Goal: Task Accomplishment & Management: Manage account settings

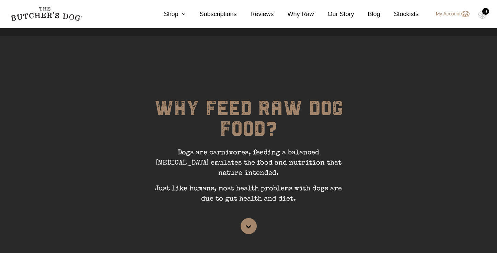
scroll to position [2, 0]
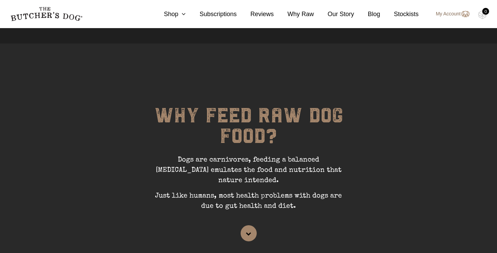
click at [466, 14] on img at bounding box center [465, 14] width 9 height 8
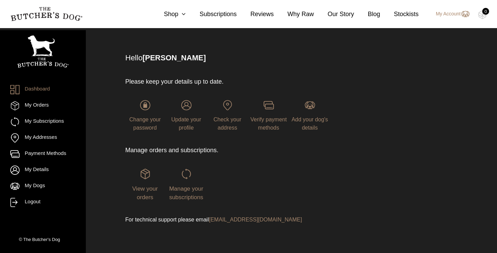
scroll to position [31, 0]
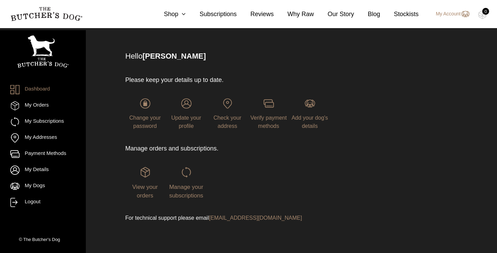
click at [144, 192] on div "View your orders" at bounding box center [144, 183] width 39 height 33
click at [149, 187] on span "View your orders" at bounding box center [144, 191] width 25 height 15
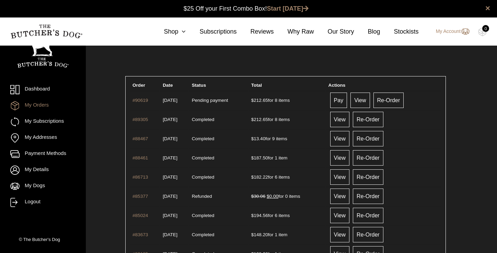
scroll to position [0, 0]
click at [452, 32] on link "My Account" at bounding box center [449, 31] width 40 height 8
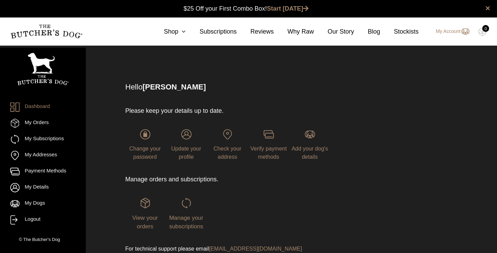
scroll to position [0, 0]
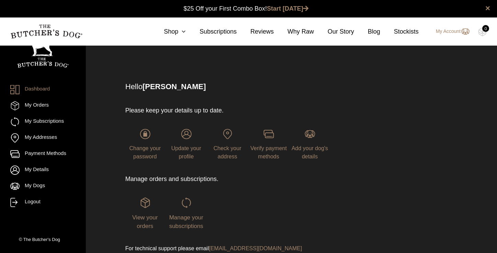
click at [179, 222] on div "Manage your subscriptions" at bounding box center [185, 214] width 39 height 33
click at [183, 218] on span "Manage your subscriptions" at bounding box center [186, 221] width 34 height 15
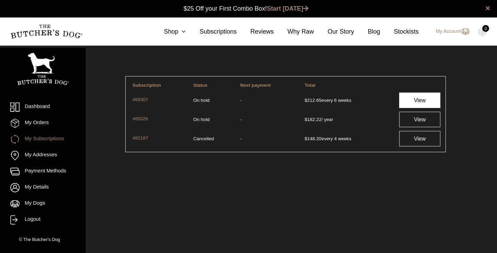
click at [413, 100] on link "View" at bounding box center [420, 100] width 42 height 15
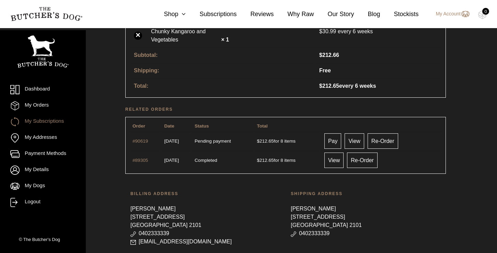
scroll to position [313, 0]
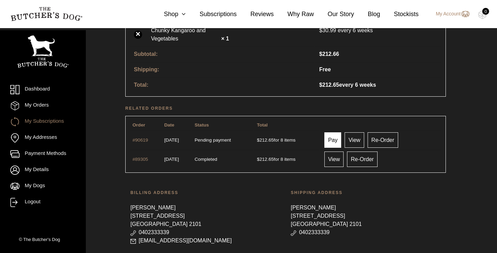
click at [341, 139] on link "Pay" at bounding box center [332, 139] width 17 height 15
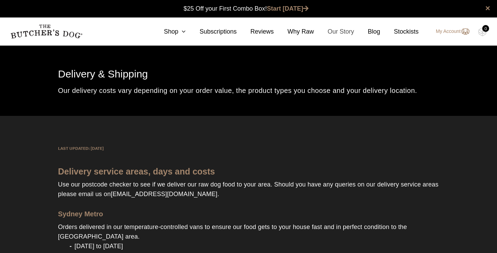
click at [341, 31] on link "Our Story" at bounding box center [334, 31] width 40 height 9
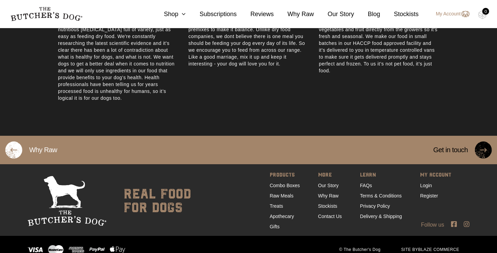
scroll to position [403, 0]
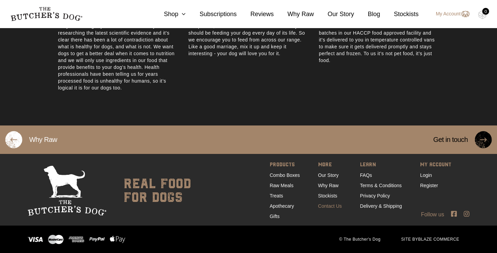
click at [326, 206] on link "Contact Us" at bounding box center [330, 205] width 24 height 5
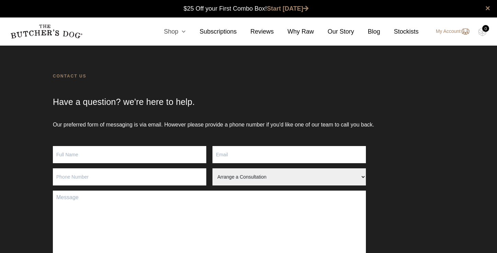
click at [181, 32] on icon at bounding box center [182, 31] width 8 height 6
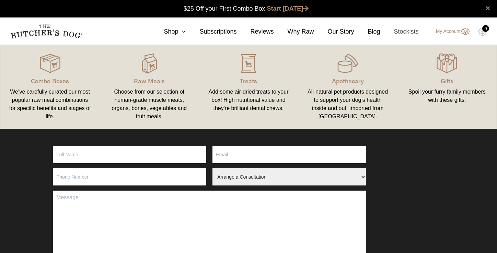
click at [405, 30] on link "Stockists" at bounding box center [399, 31] width 38 height 9
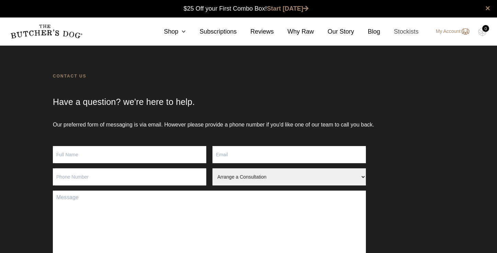
click at [405, 30] on link "Stockists" at bounding box center [399, 31] width 38 height 9
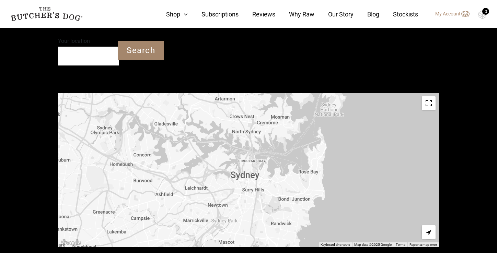
scroll to position [216, 0]
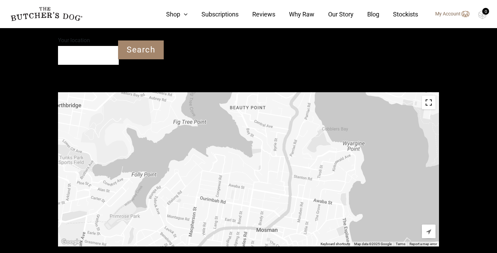
click at [449, 13] on link "My Account" at bounding box center [448, 14] width 41 height 8
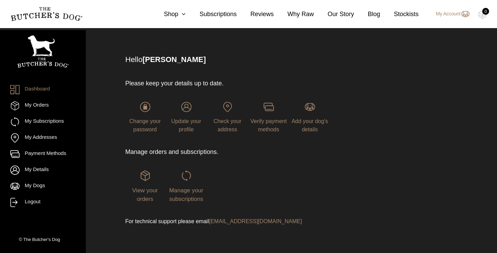
scroll to position [31, 0]
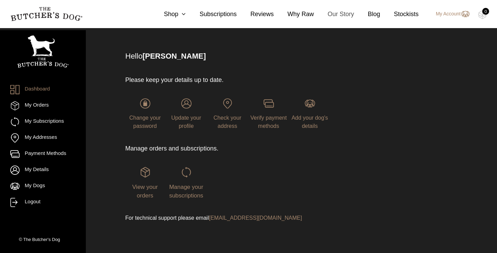
click at [330, 13] on link "Our Story" at bounding box center [334, 14] width 40 height 9
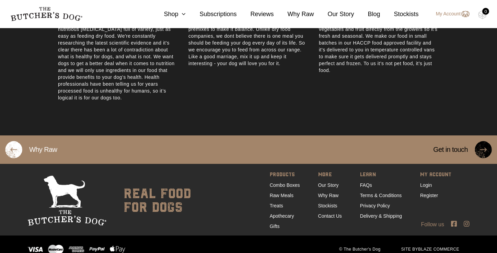
scroll to position [403, 0]
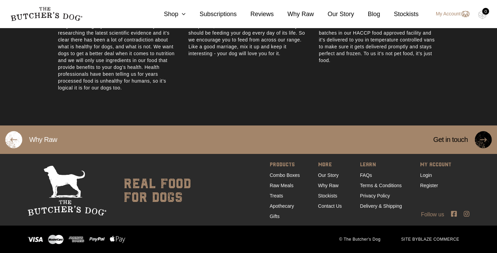
click at [485, 142] on img at bounding box center [483, 140] width 17 height 18
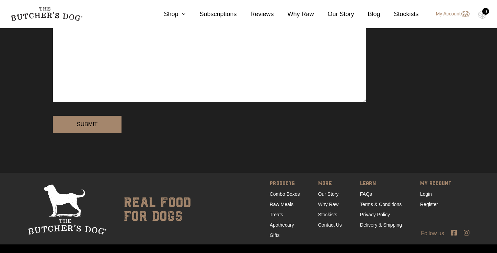
scroll to position [195, 0]
